Goal: Transaction & Acquisition: Obtain resource

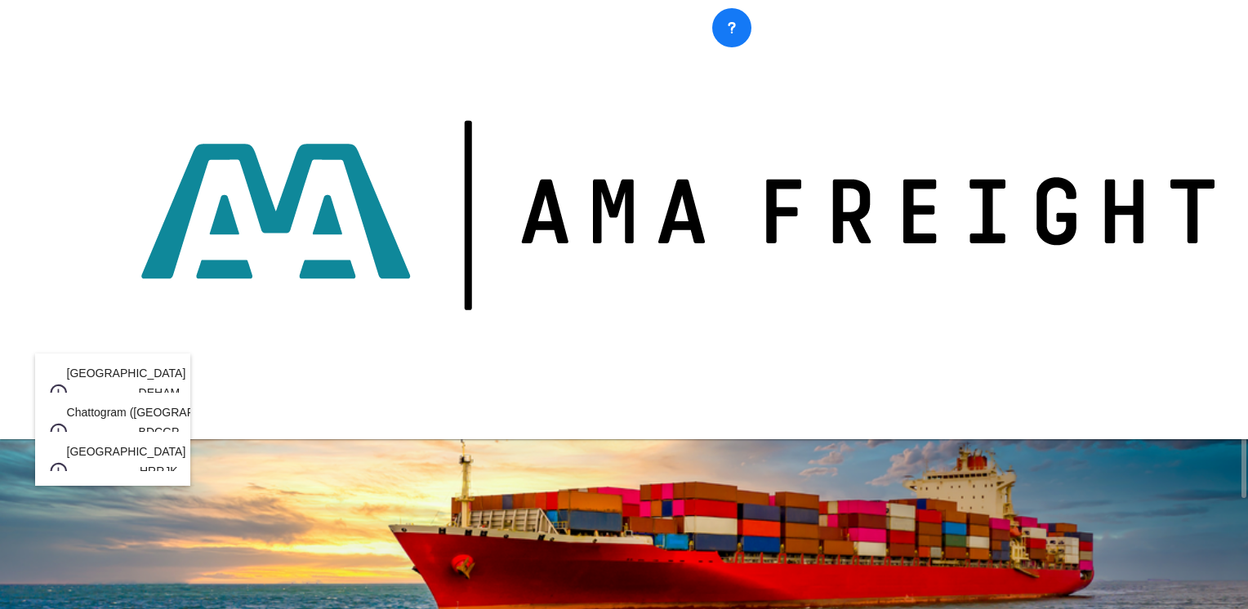
click at [149, 336] on body "Analytics Reports Rate Search Enquiries Quotes My Rate Files Analytics" at bounding box center [624, 304] width 1248 height 609
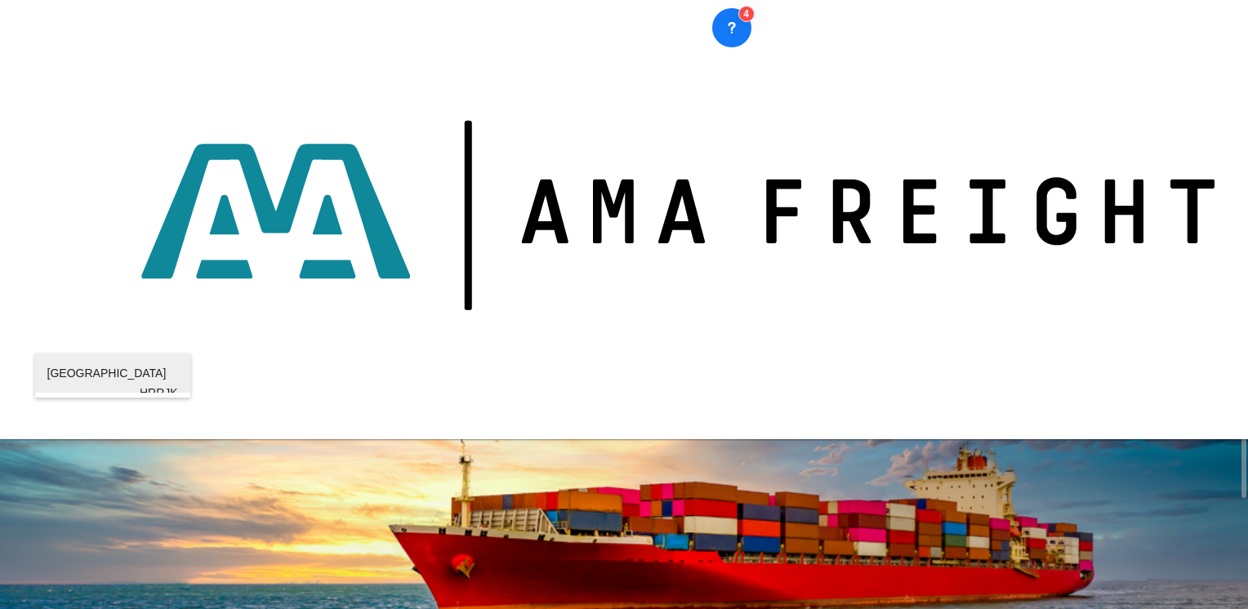
type input "rijeka"
click at [111, 366] on div "[GEOGRAPHIC_DATA] [GEOGRAPHIC_DATA] HRRJK" at bounding box center [112, 393] width 131 height 78
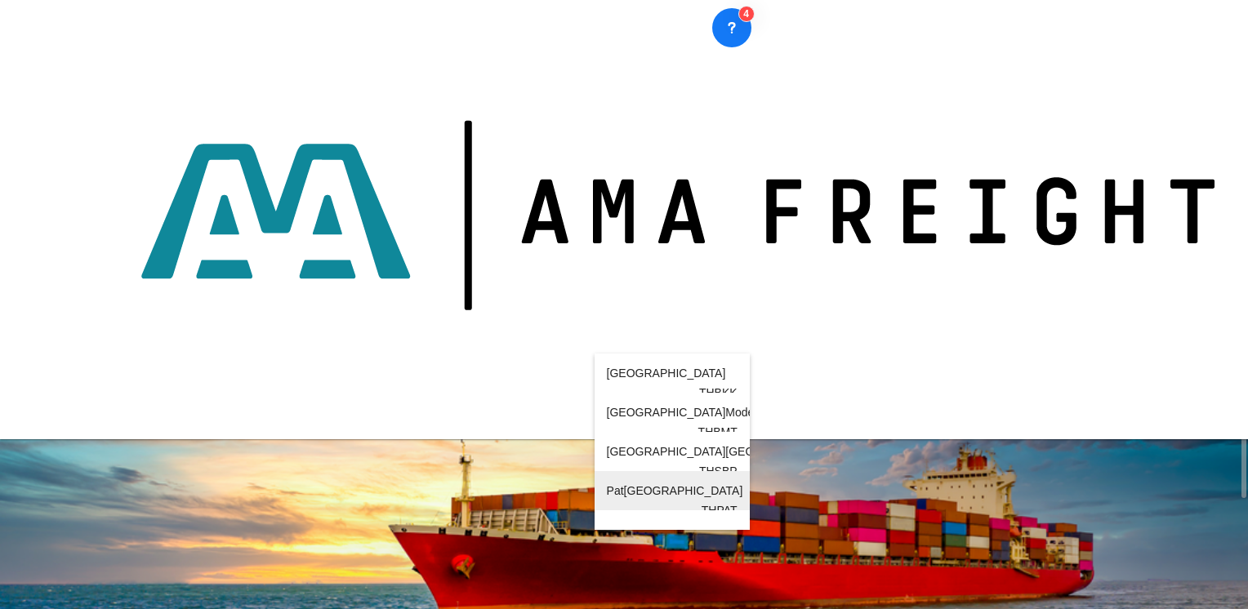
type input "[GEOGRAPHIC_DATA]"
click at [666, 515] on div "Pat [GEOGRAPHIC_DATA] [GEOGRAPHIC_DATA] THPAT" at bounding box center [672, 510] width 131 height 78
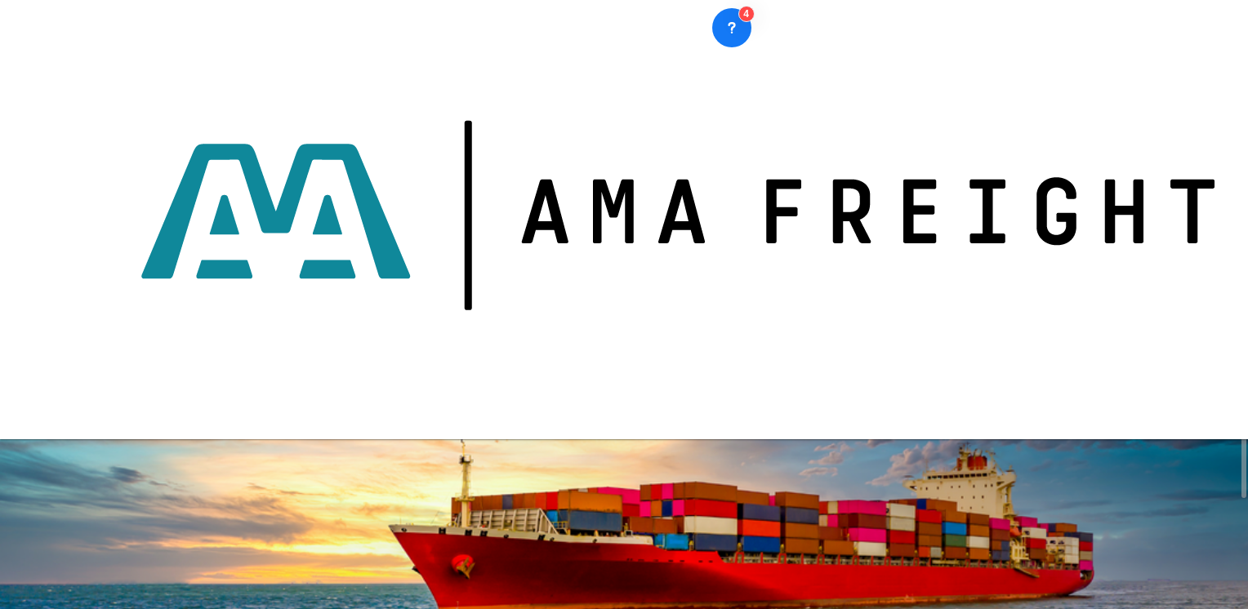
type input "HRRJK to THPAT / [DATE]"
